Goal: Task Accomplishment & Management: Complete application form

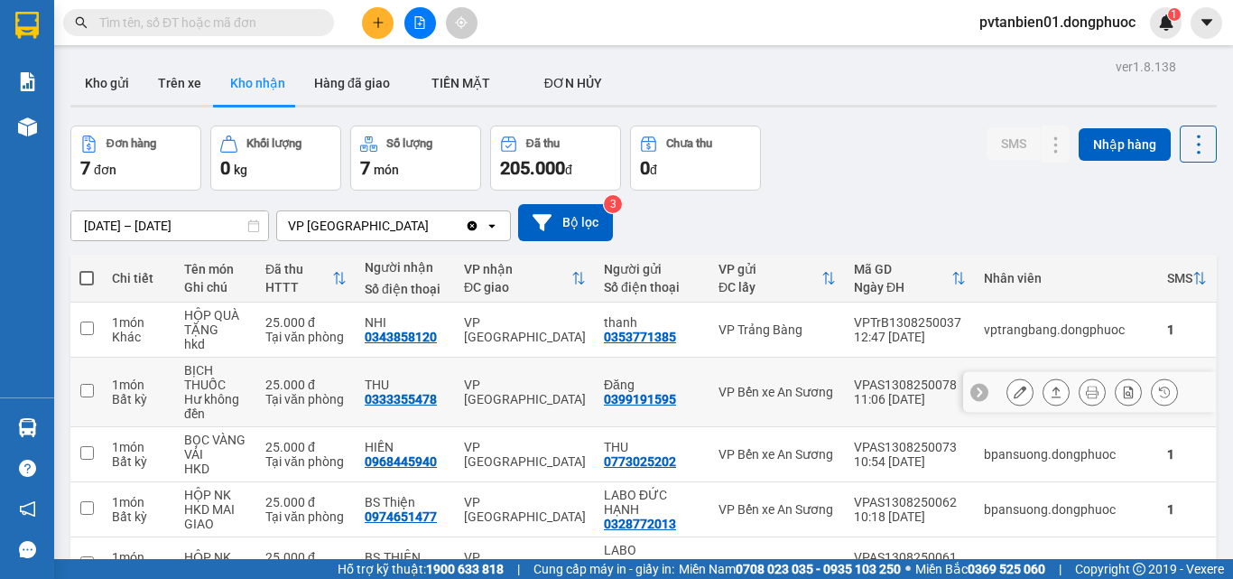
scroll to position [203, 0]
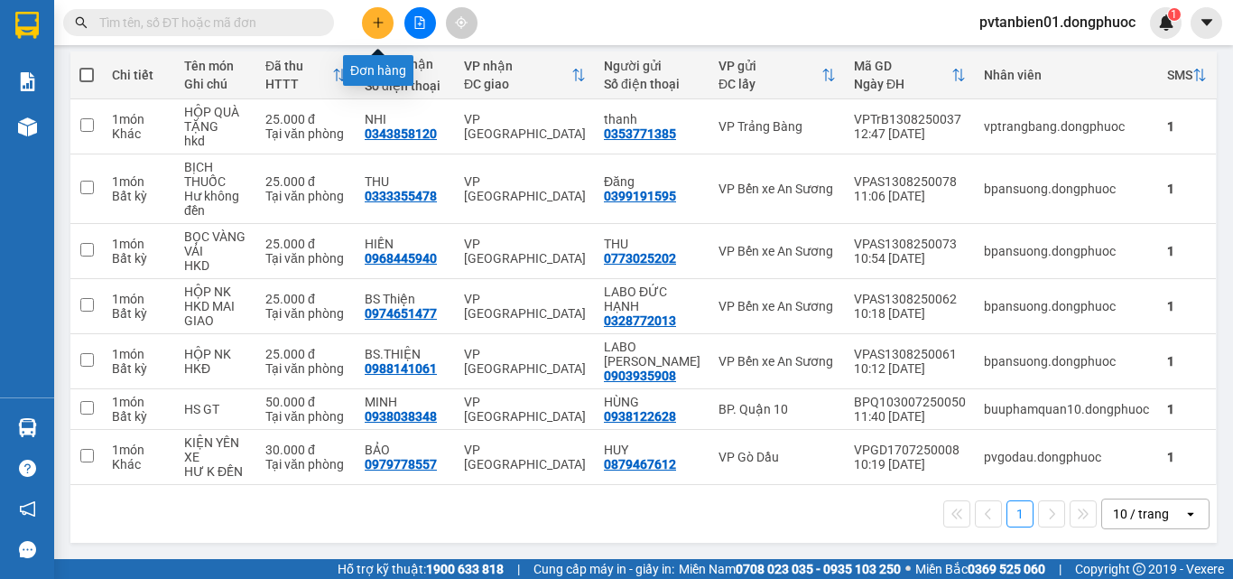
click at [380, 30] on button at bounding box center [378, 23] width 32 height 32
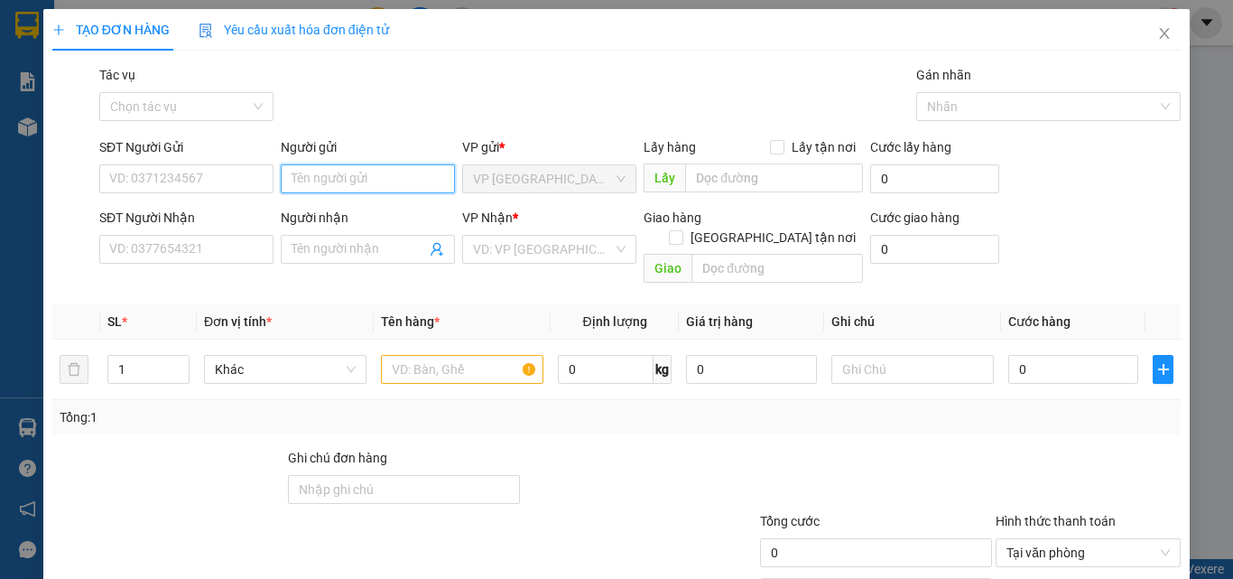
click at [315, 175] on input "Người gửi" at bounding box center [368, 178] width 174 height 29
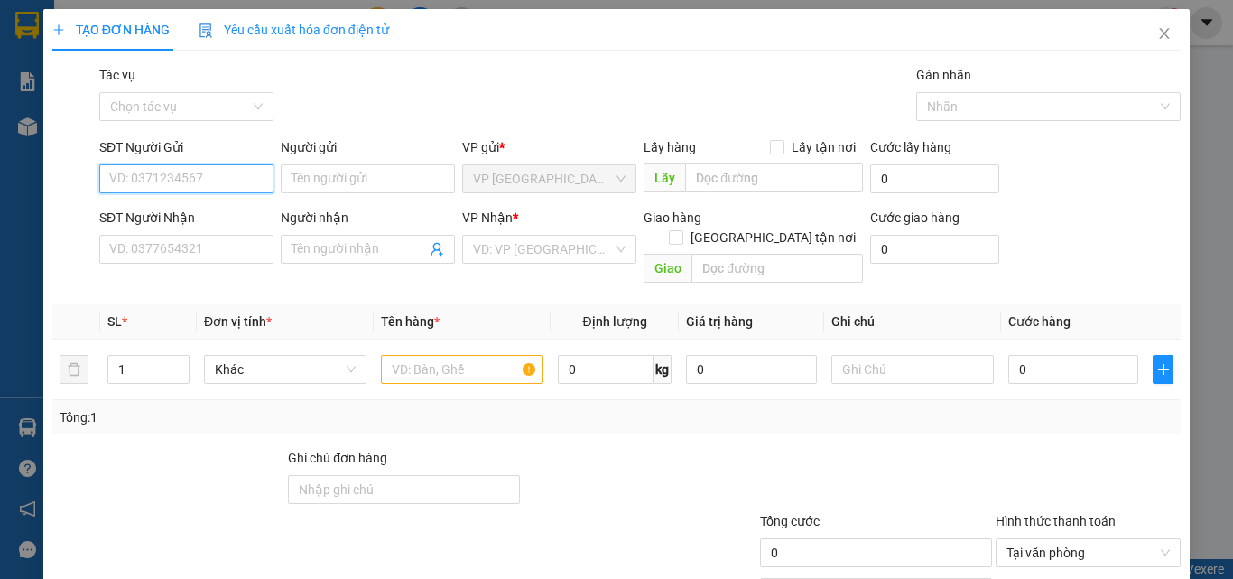
click at [198, 173] on input "SĐT Người Gửi" at bounding box center [186, 178] width 174 height 29
type input "0984221157"
click at [203, 207] on div "0984221157 - TOÀN" at bounding box center [184, 215] width 151 height 20
type input "TOÀN"
type input "0938916699"
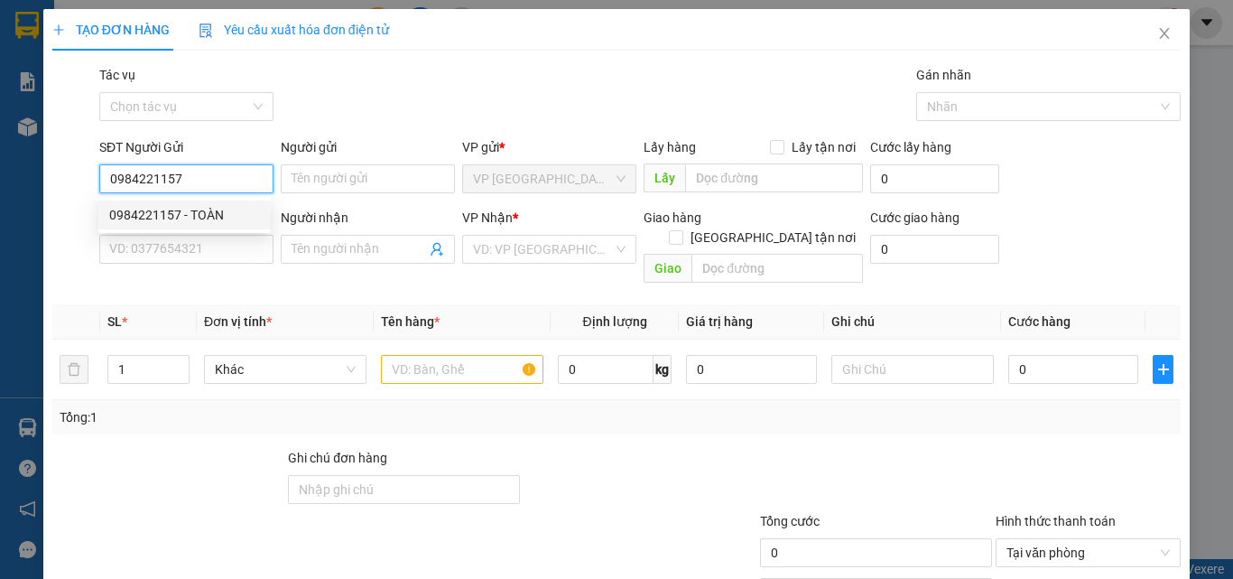
type input "THANH"
type input "25.000"
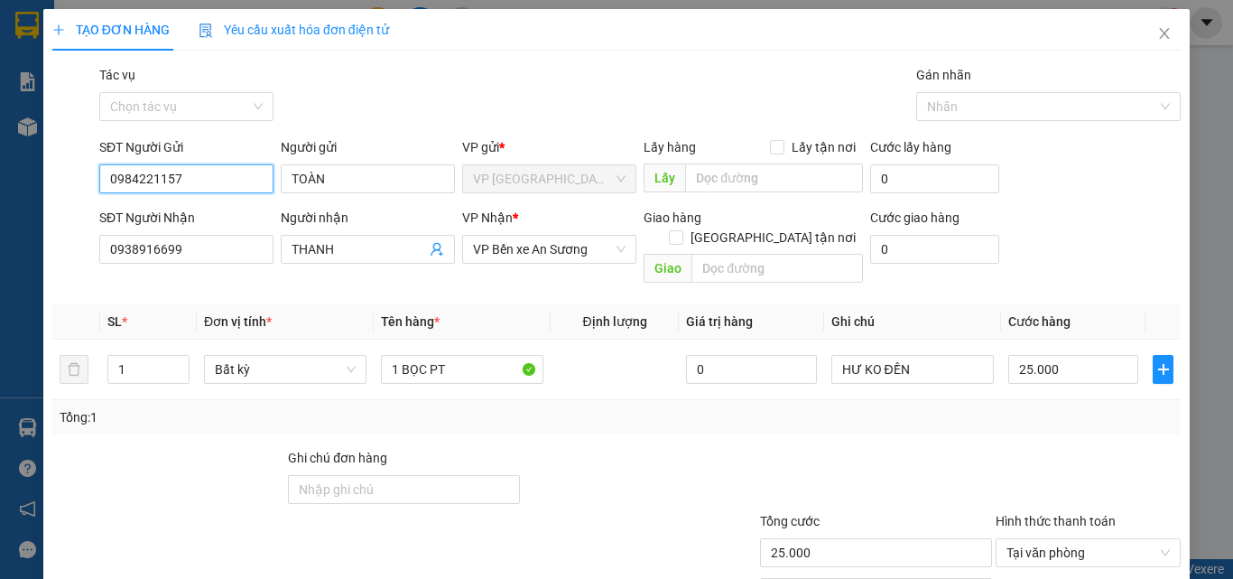
scroll to position [89, 0]
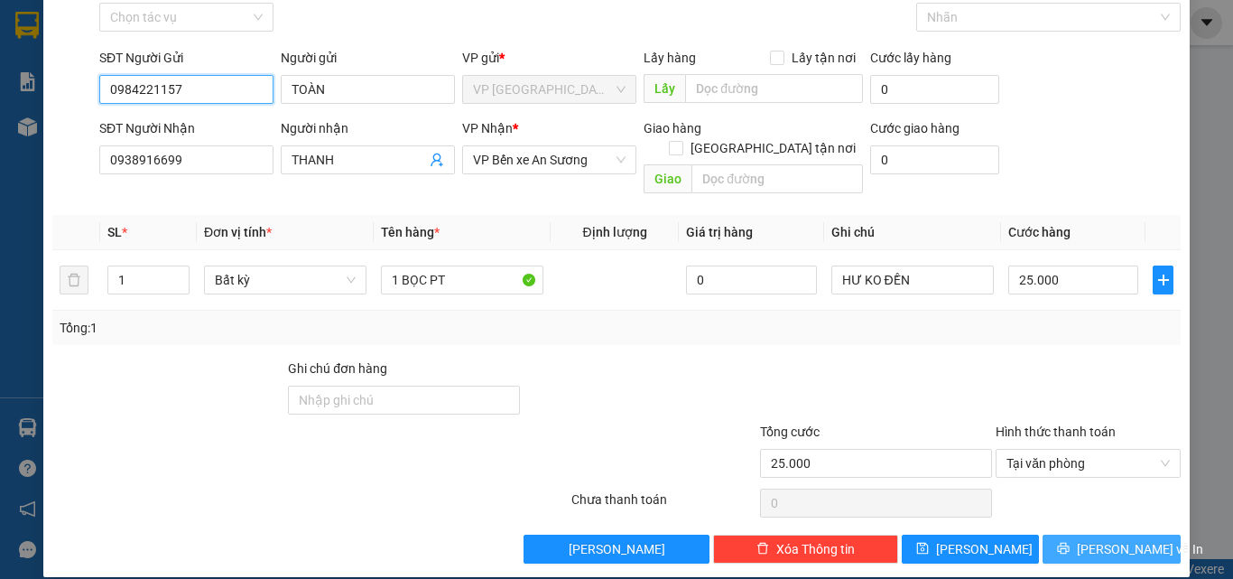
type input "0984221157"
click at [1115, 539] on span "[PERSON_NAME] và In" at bounding box center [1140, 549] width 126 height 20
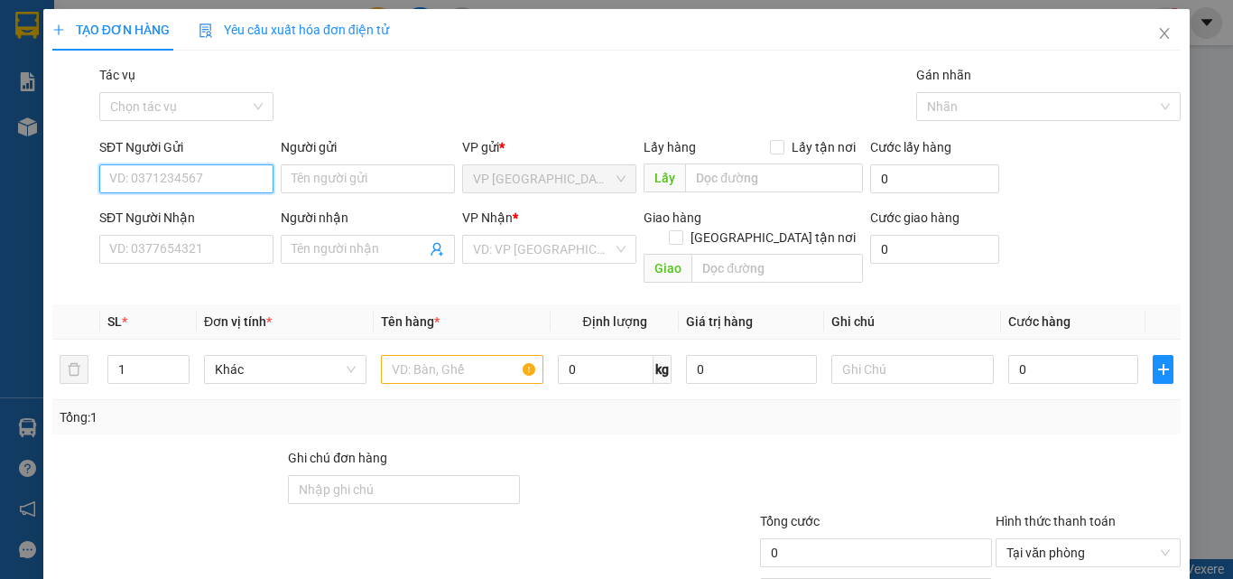
scroll to position [89, 0]
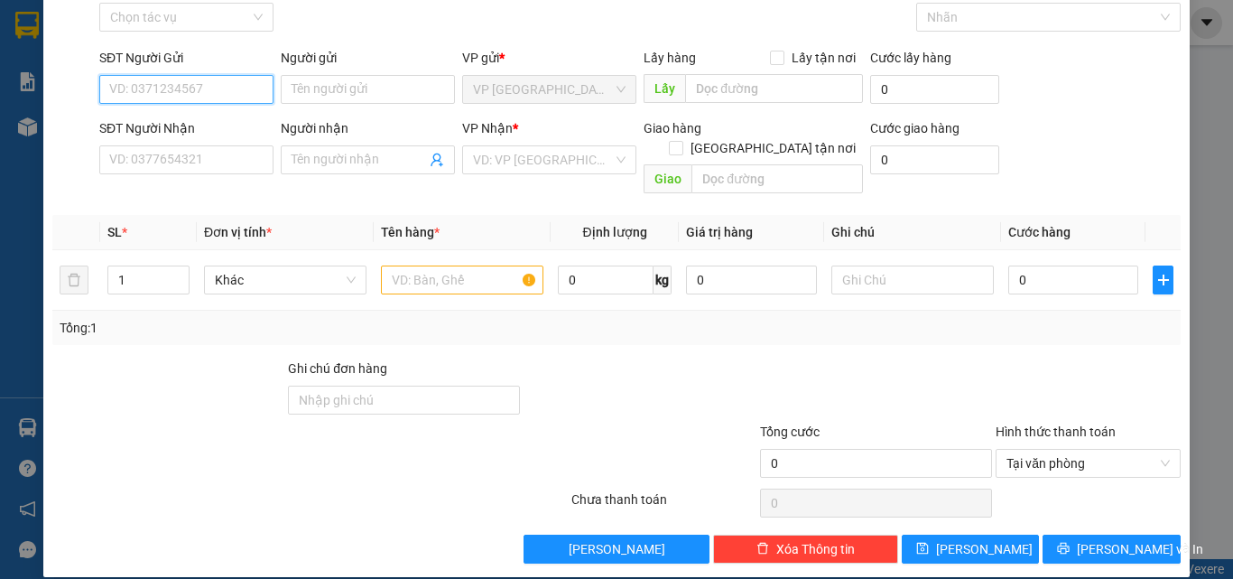
click at [186, 87] on input "SĐT Người Gửi" at bounding box center [186, 89] width 174 height 29
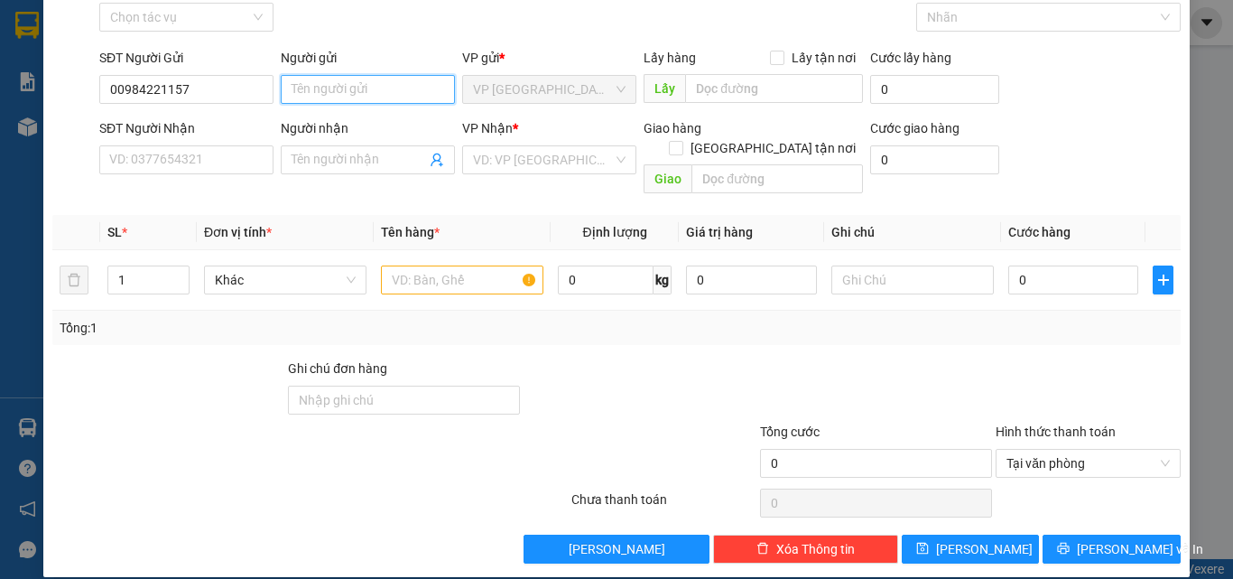
click at [314, 93] on input "Người gửi" at bounding box center [368, 89] width 174 height 29
click at [211, 91] on input "00984221157" at bounding box center [186, 89] width 174 height 29
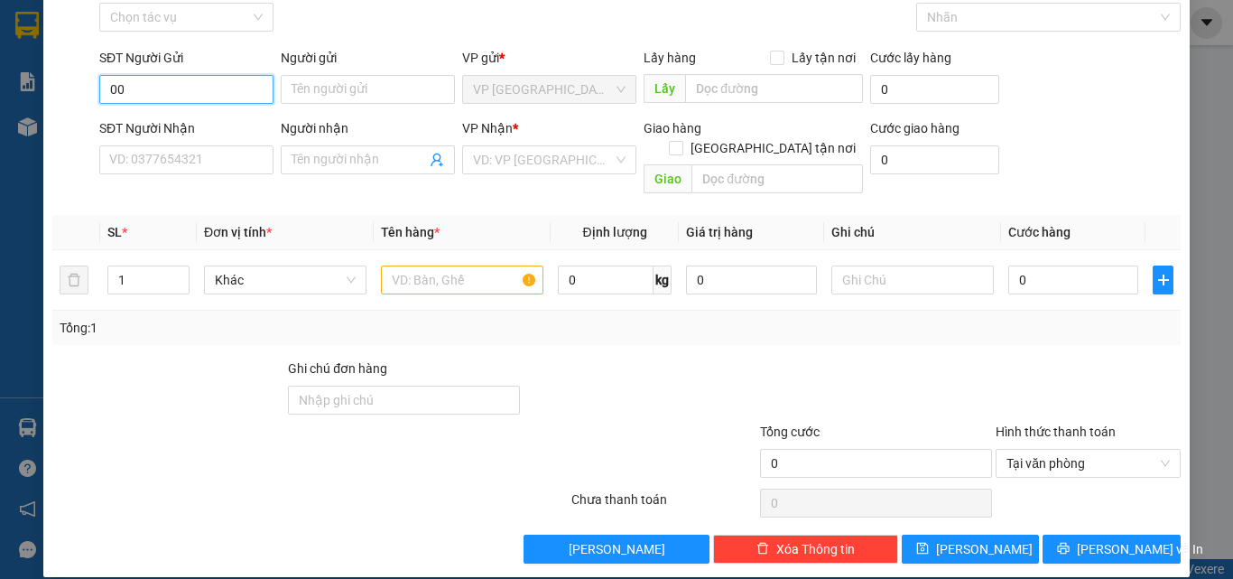
type input "0"
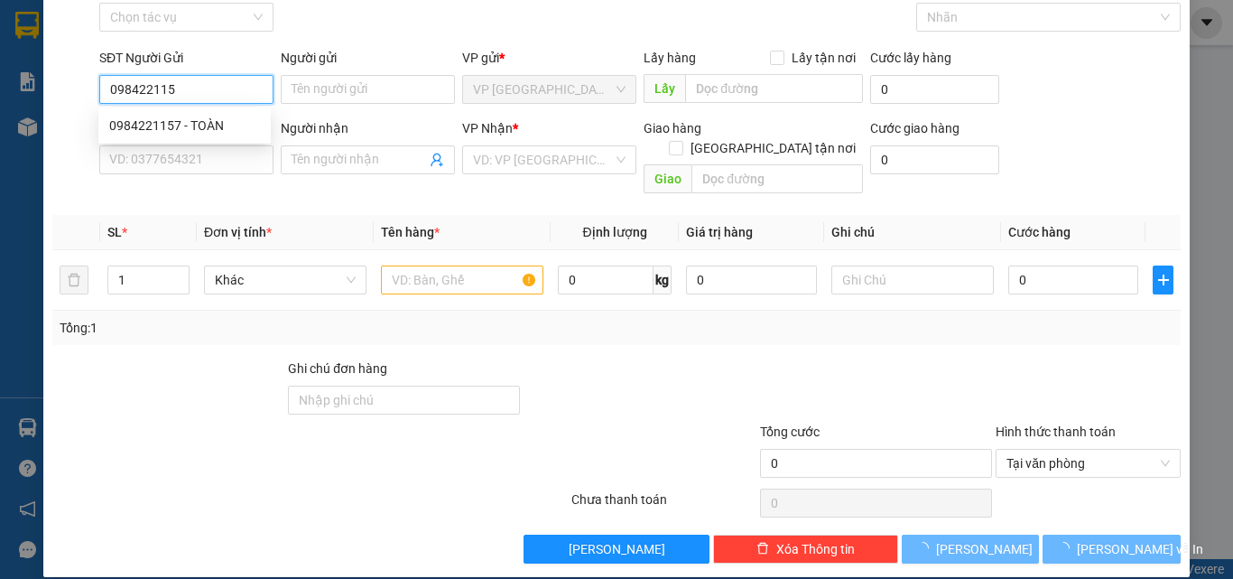
type input "0984221157"
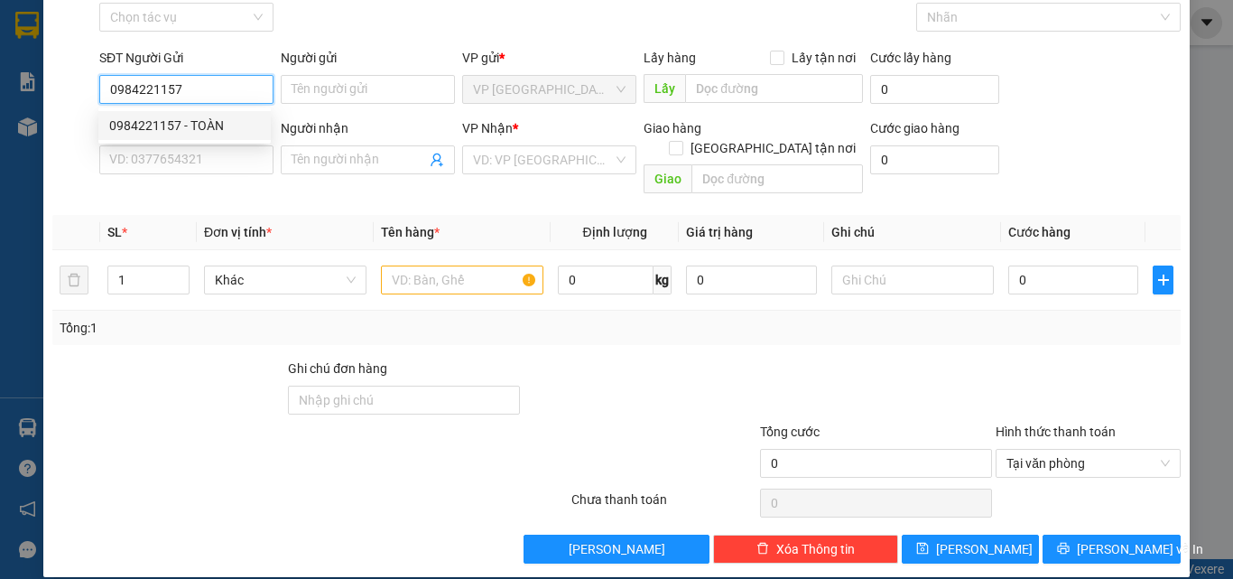
click at [213, 118] on div "0984221157 - TOÀN" at bounding box center [184, 126] width 151 height 20
type input "TOÀN"
type input "0938916699"
type input "THANH"
type input "25.000"
